Goal: Transaction & Acquisition: Purchase product/service

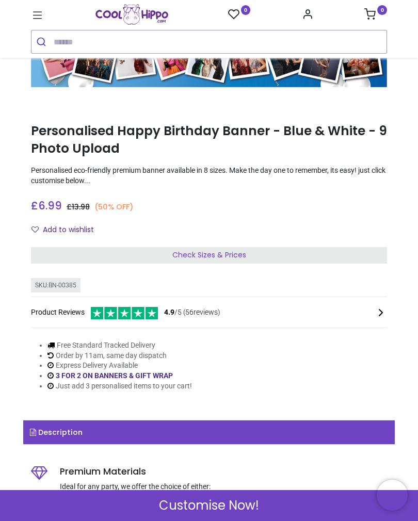
scroll to position [110, 0]
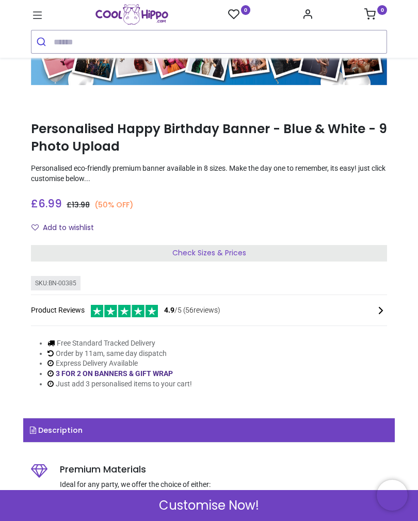
click at [312, 249] on div "Check Sizes & Prices" at bounding box center [209, 253] width 356 height 17
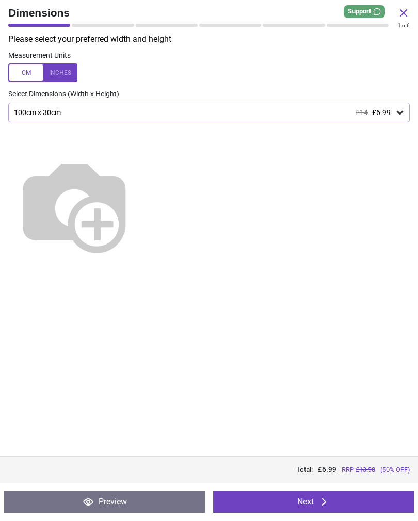
click at [393, 111] on div "100cm x 30cm £14 £6.99" at bounding box center [204, 112] width 382 height 9
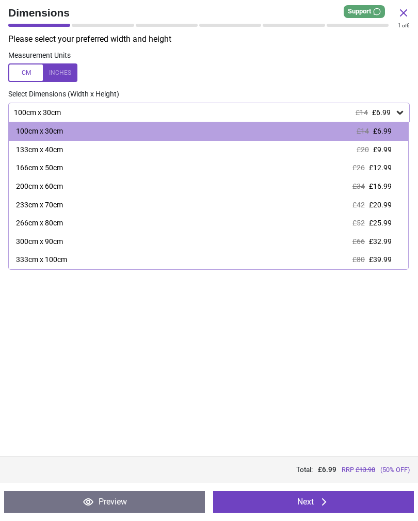
click at [375, 164] on span "£12.99" at bounding box center [380, 168] width 23 height 8
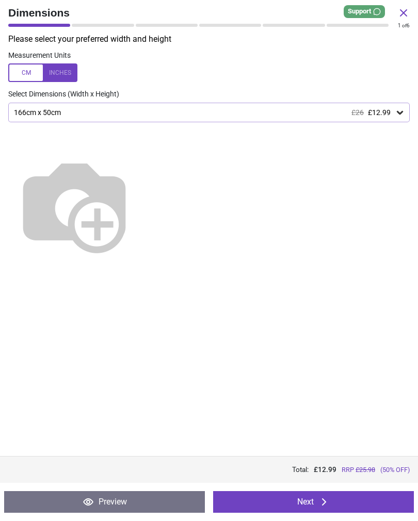
click at [314, 500] on button "Next" at bounding box center [313, 502] width 201 height 22
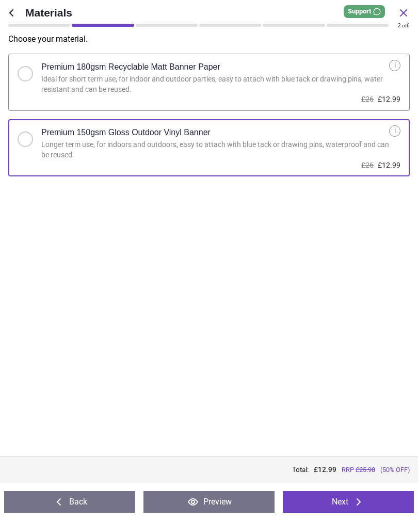
click at [372, 499] on button "Next" at bounding box center [348, 502] width 131 height 22
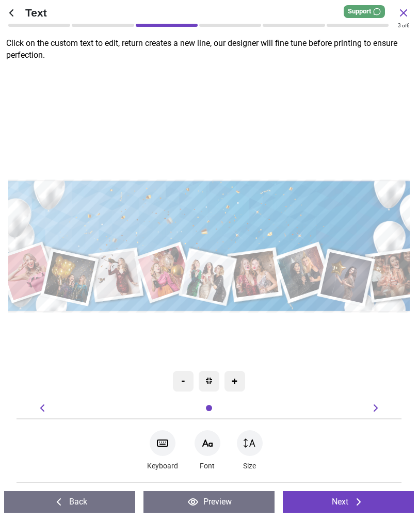
click at [162, 449] on icon at bounding box center [162, 443] width 12 height 12
type textarea "**********"
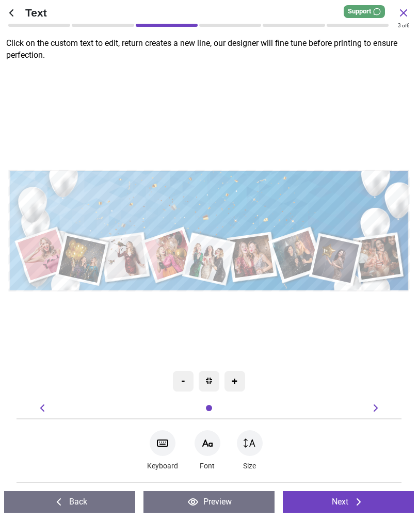
click at [348, 506] on button "Next" at bounding box center [348, 502] width 131 height 22
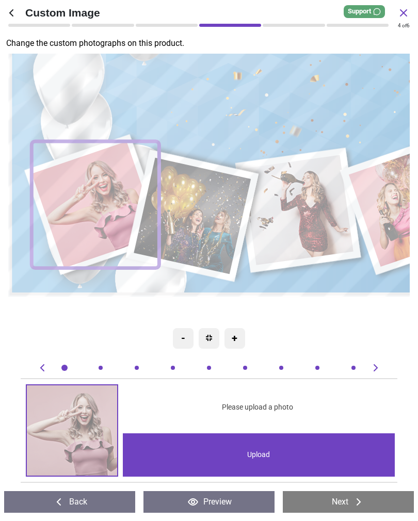
click at [312, 208] on image at bounding box center [298, 210] width 111 height 110
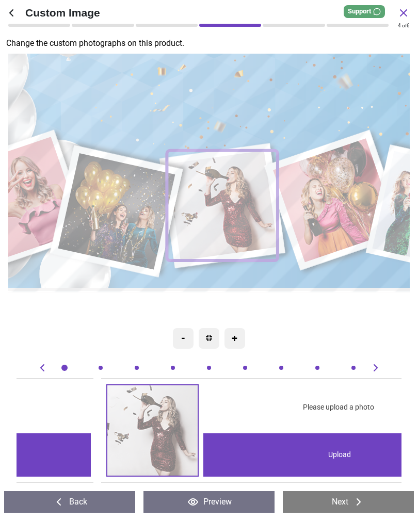
scroll to position [0, 769]
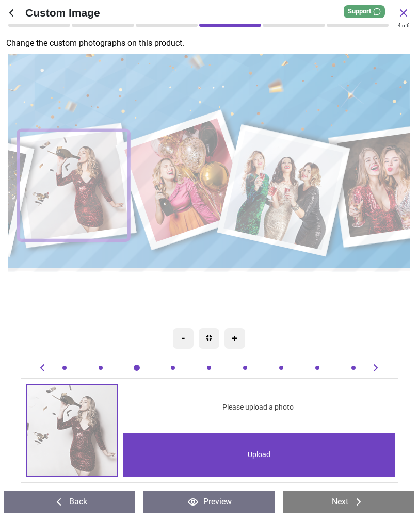
click at [384, 185] on image at bounding box center [393, 184] width 108 height 108
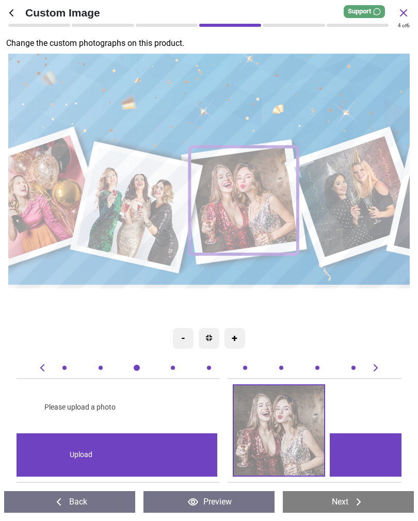
scroll to position [0, 1924]
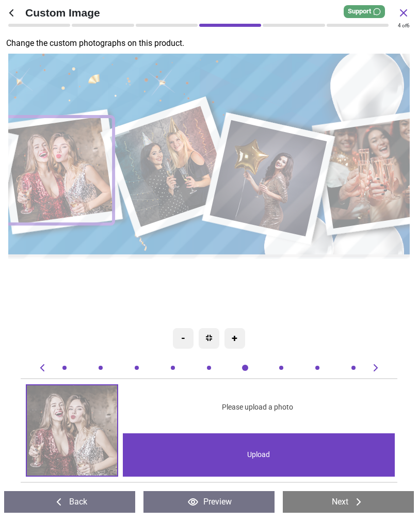
click at [385, 168] on image at bounding box center [377, 174] width 112 height 112
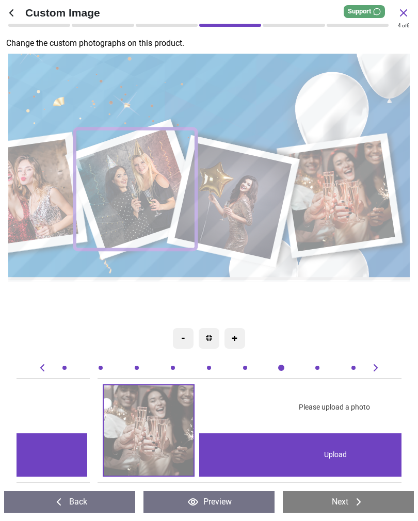
scroll to position [0, 3078]
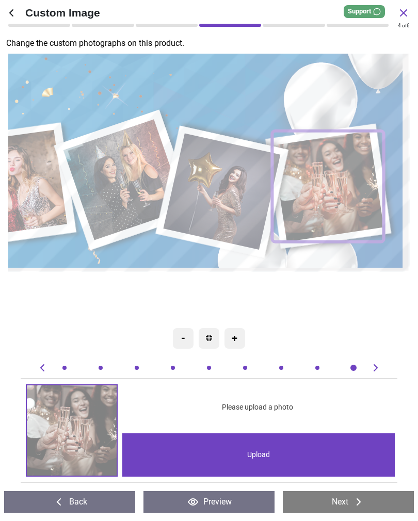
click at [262, 455] on div "Upload" at bounding box center [258, 455] width 273 height 43
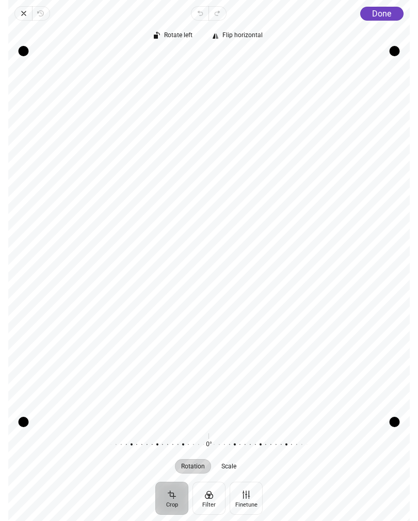
click at [384, 15] on span "Done" at bounding box center [381, 14] width 19 height 10
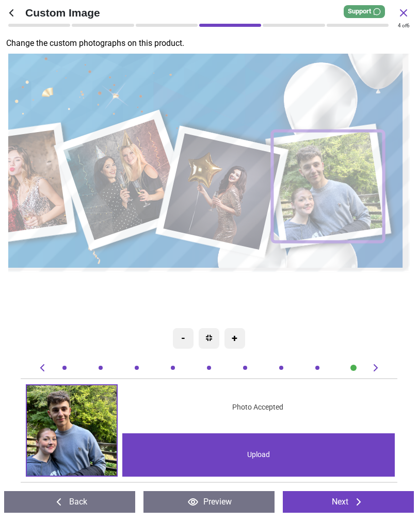
click at [228, 189] on image at bounding box center [225, 191] width 118 height 117
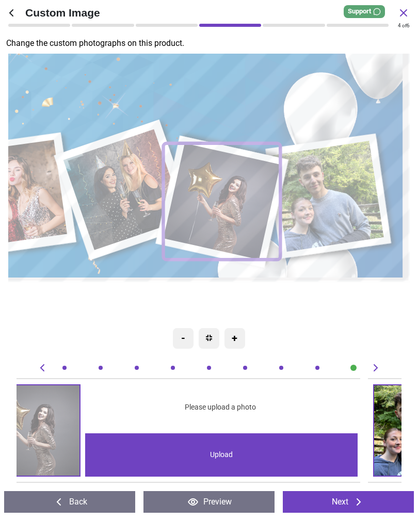
scroll to position [0, 2693]
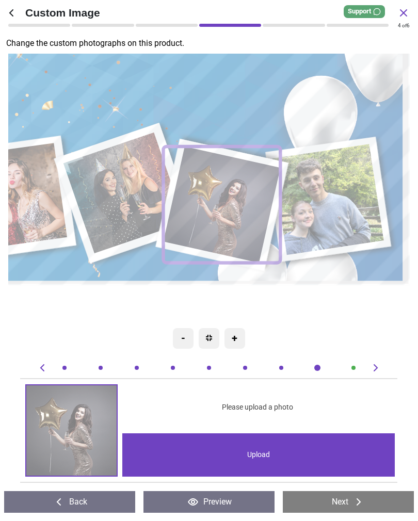
click at [264, 465] on div "Upload" at bounding box center [258, 455] width 273 height 43
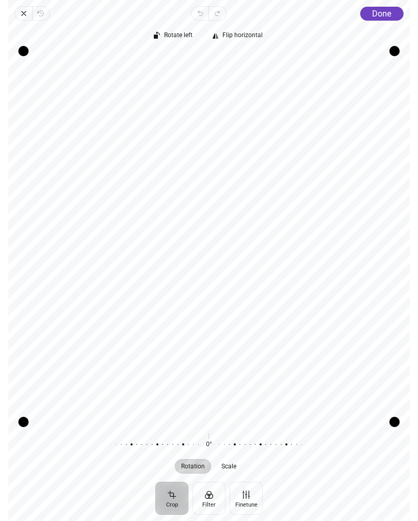
click at [385, 13] on span "Done" at bounding box center [381, 14] width 19 height 10
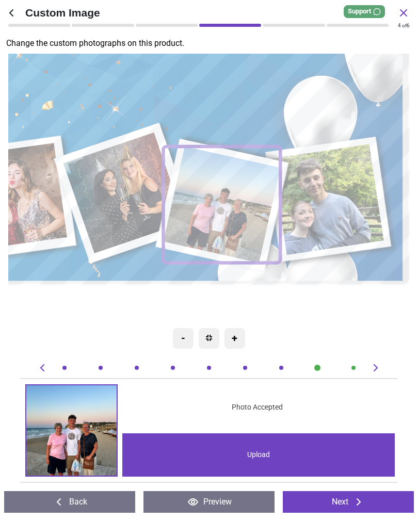
click at [110, 190] on image at bounding box center [126, 192] width 122 height 121
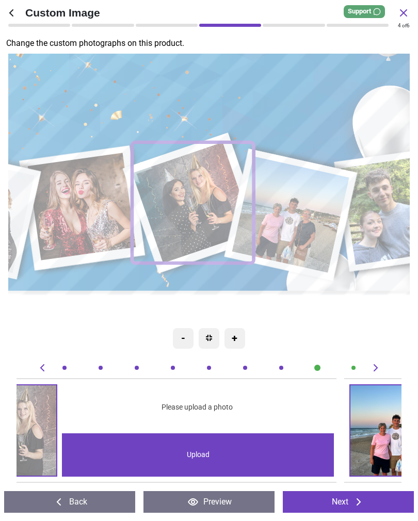
scroll to position [0, 2308]
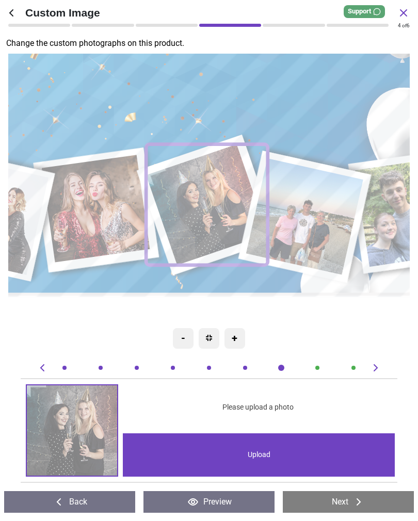
click at [258, 460] on div "Upload" at bounding box center [259, 455] width 273 height 43
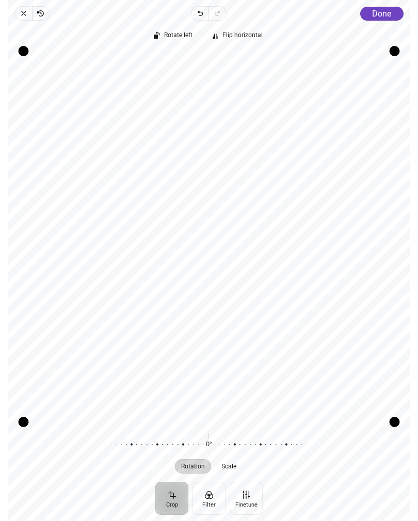
click at [386, 12] on span "Done" at bounding box center [381, 14] width 19 height 10
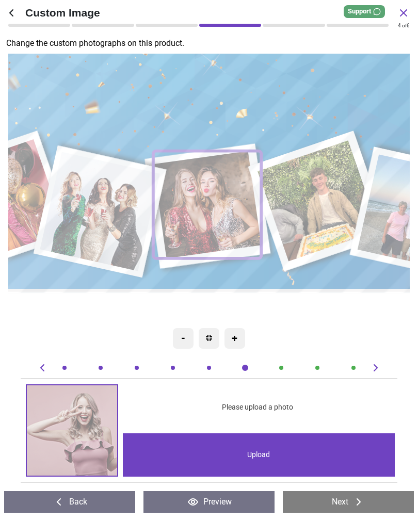
scroll to position [0, 1924]
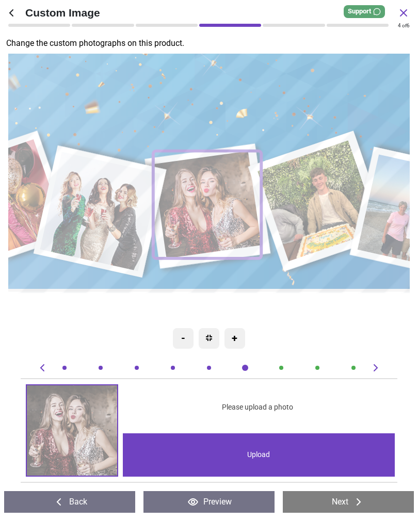
click at [284, 453] on div "Upload" at bounding box center [259, 455] width 273 height 43
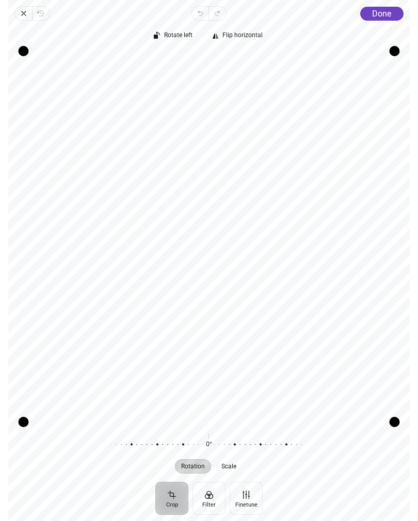
click at [385, 11] on span "Done" at bounding box center [381, 14] width 19 height 10
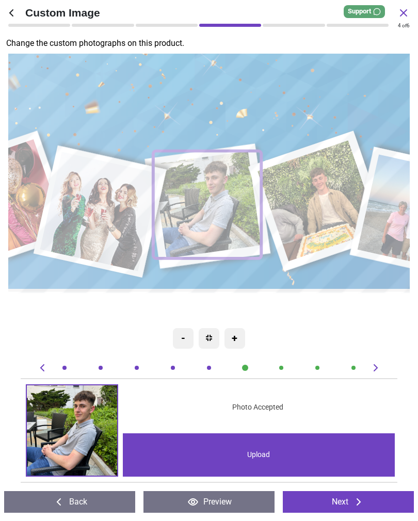
click at [123, 203] on image at bounding box center [101, 212] width 120 height 120
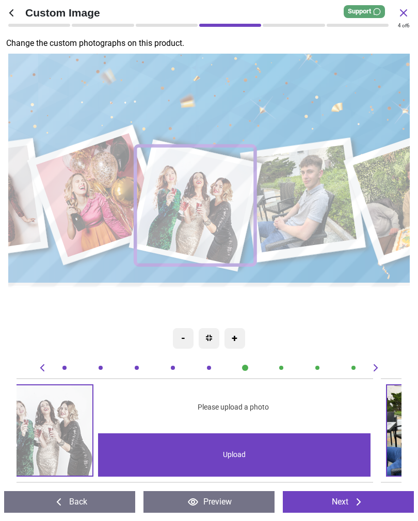
scroll to position [0, 1539]
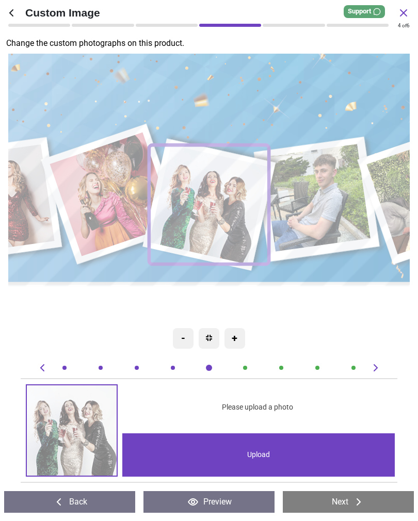
click at [275, 454] on div "Upload" at bounding box center [258, 455] width 273 height 43
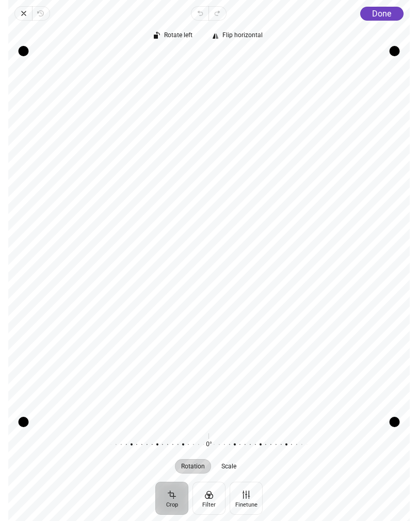
click at [390, 14] on span "Done" at bounding box center [381, 14] width 19 height 10
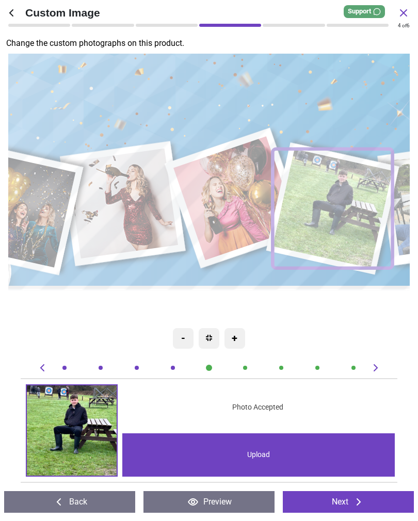
click at [248, 200] on image at bounding box center [236, 198] width 125 height 124
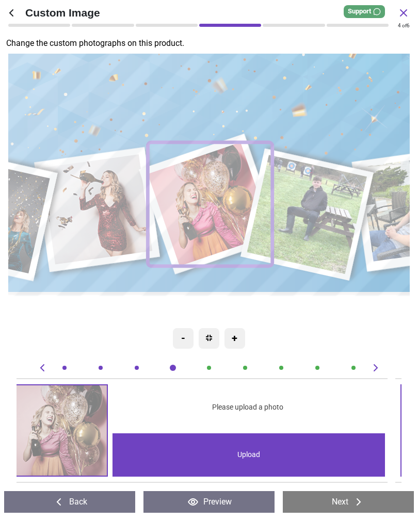
scroll to position [0, 1154]
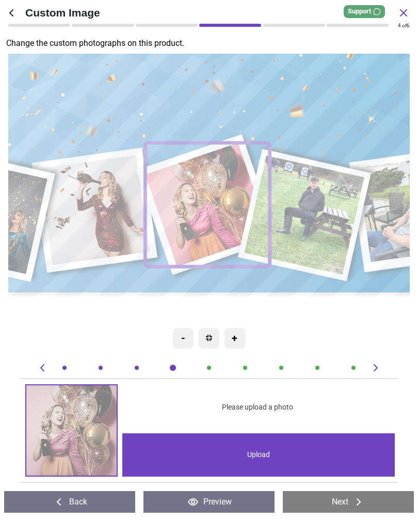
click at [269, 453] on div "Upload" at bounding box center [258, 455] width 273 height 43
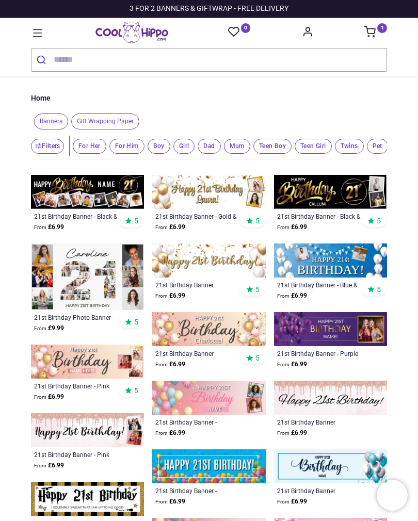
click at [111, 121] on span "Gift Wrapping Paper" at bounding box center [105, 122] width 68 height 16
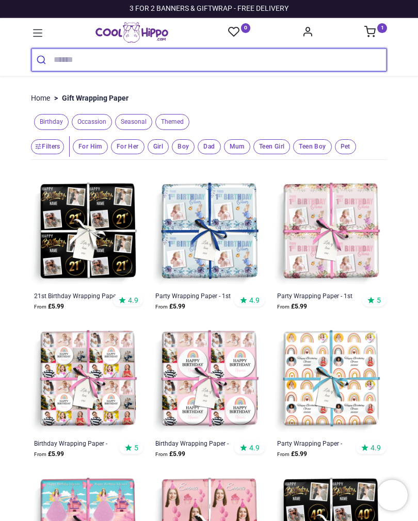
click at [68, 59] on input "search" at bounding box center [220, 60] width 333 height 23
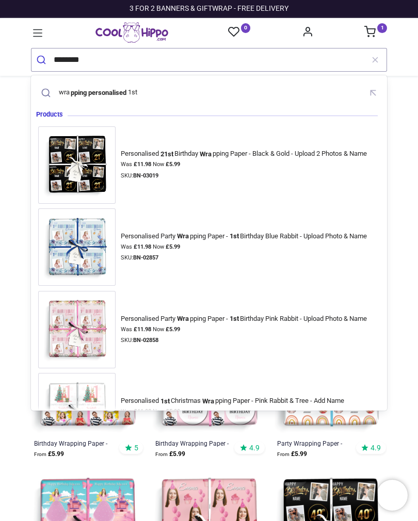
click at [107, 92] on mark "pping personalised" at bounding box center [99, 92] width 58 height 10
type input "**********"
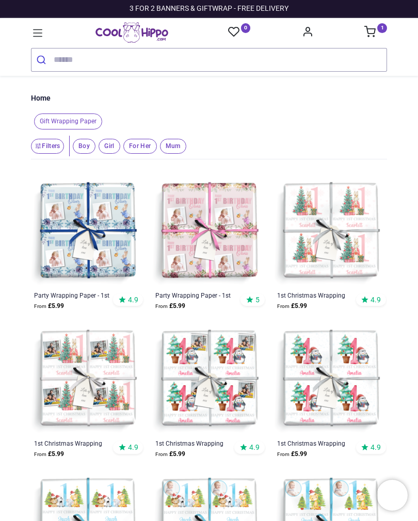
click at [375, 26] on icon at bounding box center [369, 31] width 11 height 11
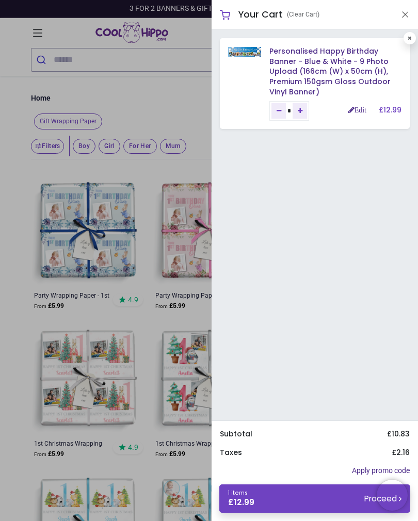
click at [330, 501] on link "1 items £ 12.99 Proceed" at bounding box center [314, 499] width 191 height 28
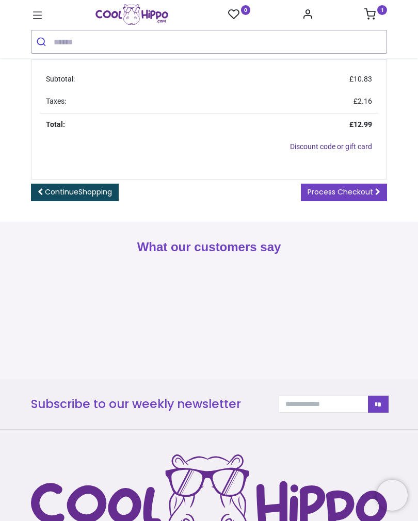
scroll to position [354, 0]
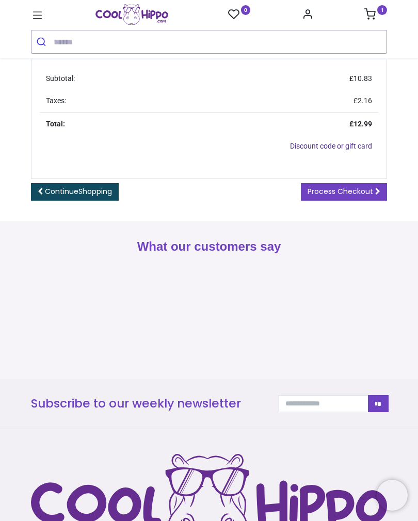
click at [358, 197] on span "Process Checkout" at bounding box center [341, 191] width 66 height 10
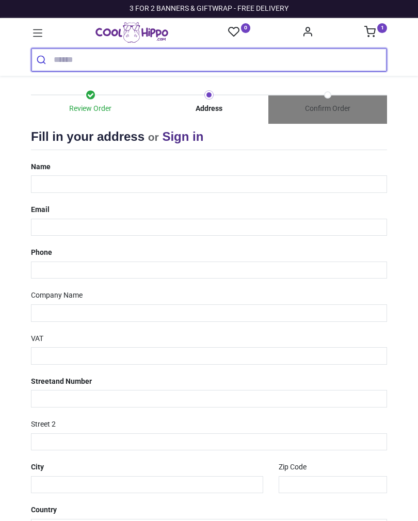
select select "***"
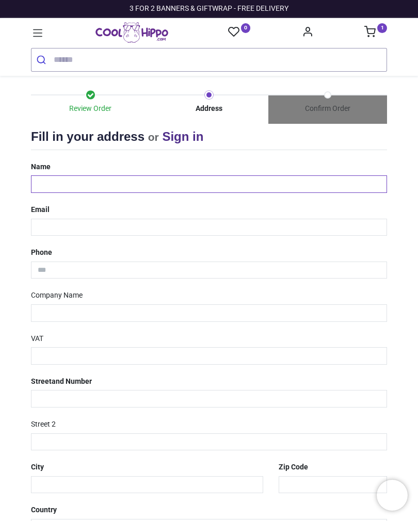
click at [114, 187] on input "text" at bounding box center [209, 185] width 356 height 18
type input "*"
type input "**********"
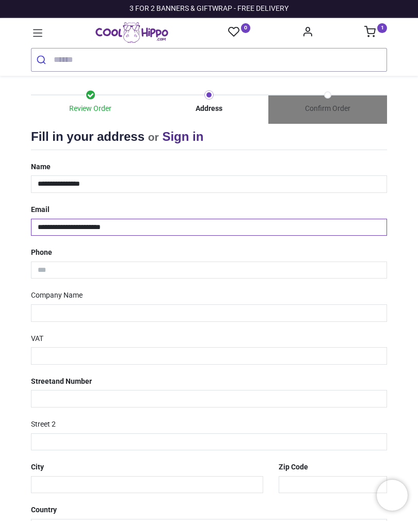
type input "**********"
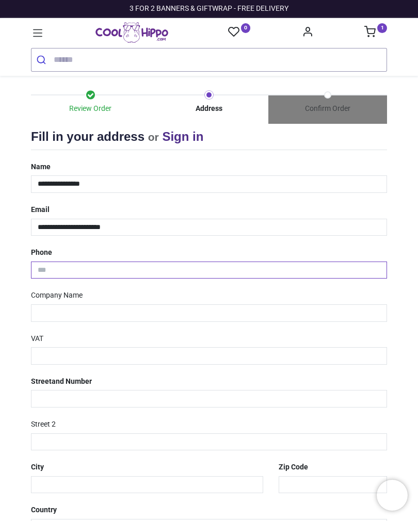
click at [183, 269] on input "tel" at bounding box center [209, 271] width 356 height 18
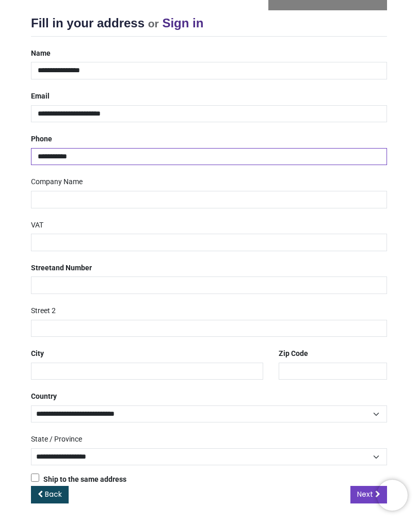
scroll to position [113, 0]
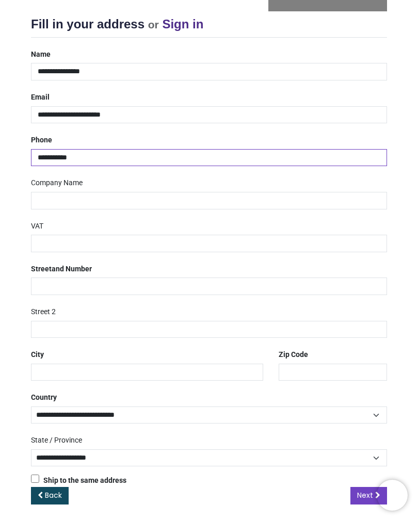
type input "**********"
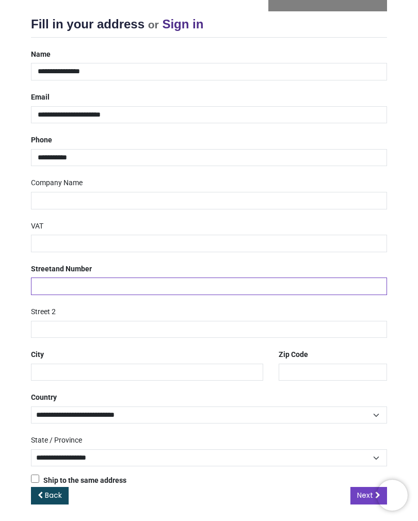
click at [253, 284] on input "text" at bounding box center [209, 287] width 356 height 18
type input "**********"
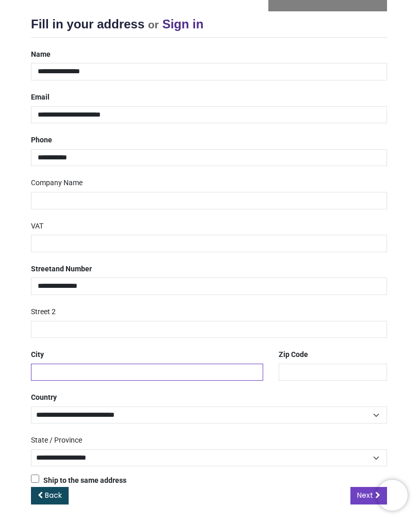
type input "**********"
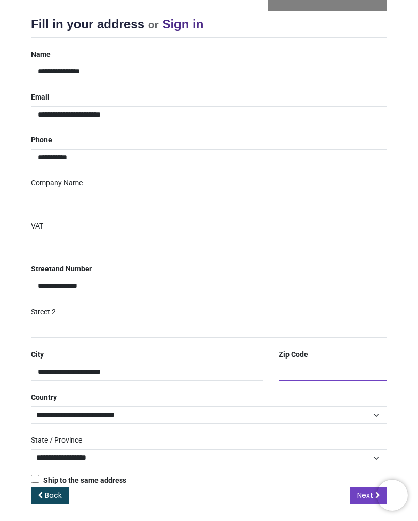
type input "********"
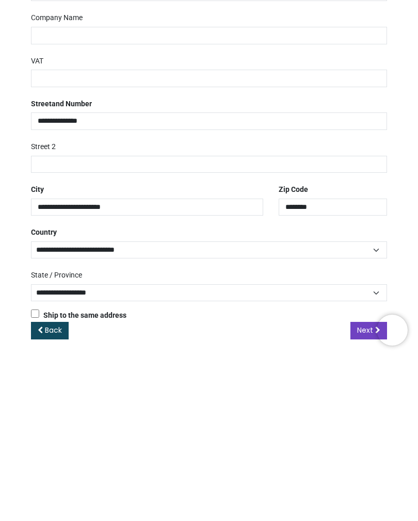
click at [353, 487] on link "Next" at bounding box center [369, 496] width 37 height 18
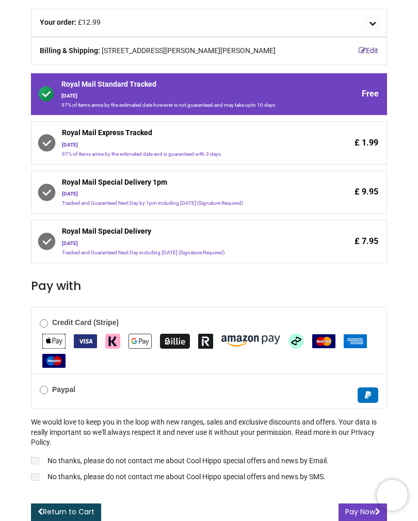
scroll to position [115, 0]
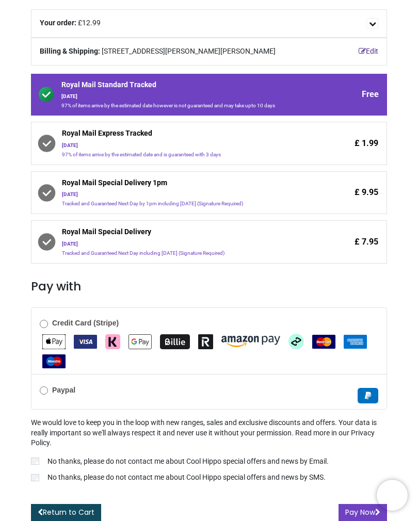
click at [357, 508] on button "Pay Now" at bounding box center [363, 513] width 49 height 18
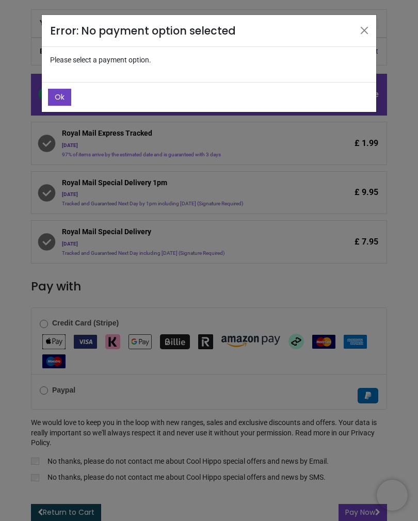
click at [53, 92] on button "Ok" at bounding box center [59, 98] width 23 height 18
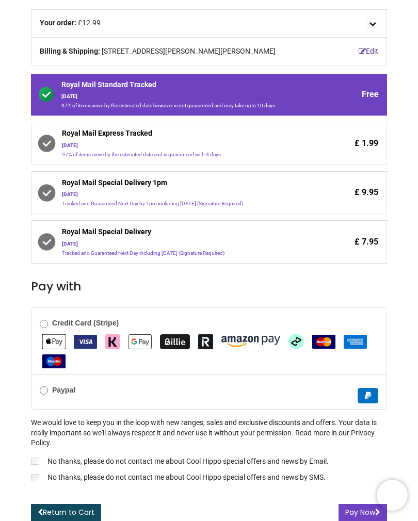
click at [55, 338] on img "Apple Pay" at bounding box center [53, 342] width 23 height 15
click at [356, 513] on button "Pay Now" at bounding box center [363, 513] width 49 height 18
